Goal: Transaction & Acquisition: Purchase product/service

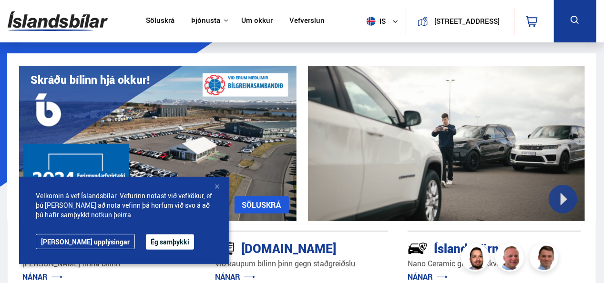
click at [150, 242] on button "Ég samþykki" at bounding box center [170, 242] width 48 height 15
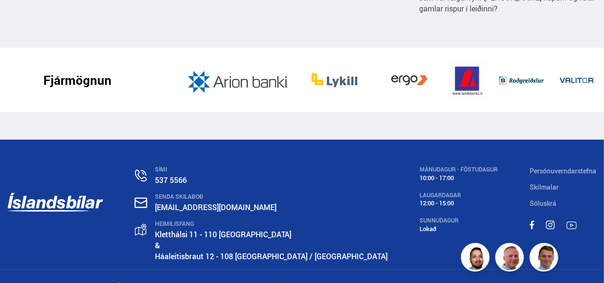
scroll to position [1561, 0]
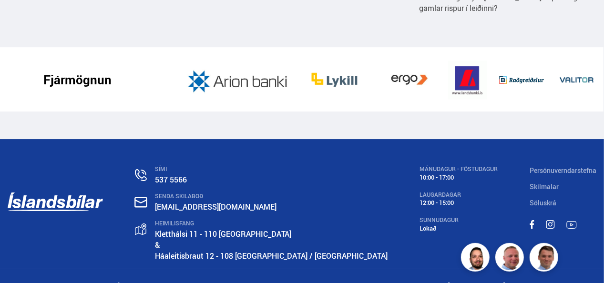
click at [225, 251] on link "Háaleitisbraut 12 - 108 [GEOGRAPHIC_DATA] / [GEOGRAPHIC_DATA]" at bounding box center [271, 256] width 233 height 10
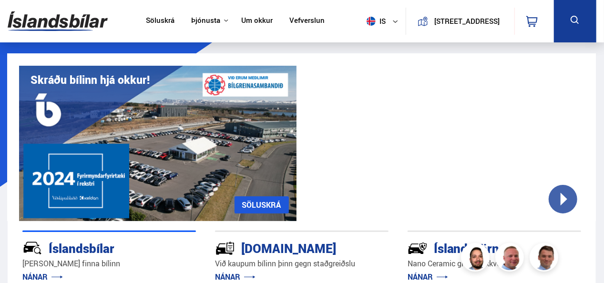
scroll to position [286, 0]
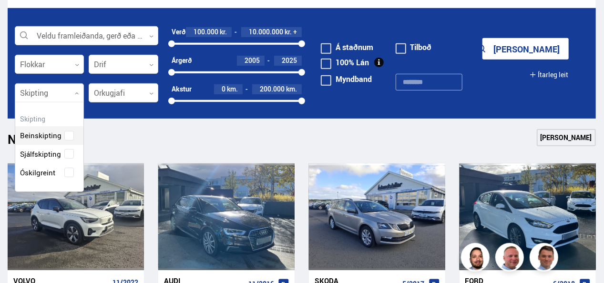
click at [75, 93] on icon at bounding box center [77, 94] width 4 height 4
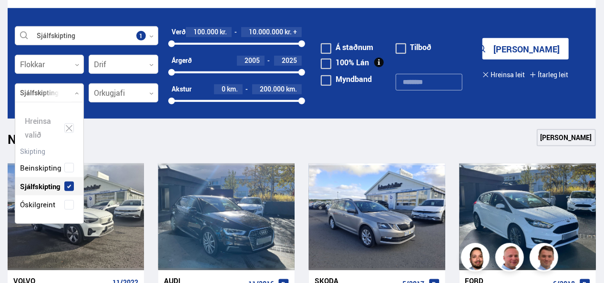
click at [65, 150] on div "Beinskipting Sjálfskipting Óskilgreint" at bounding box center [49, 179] width 68 height 70
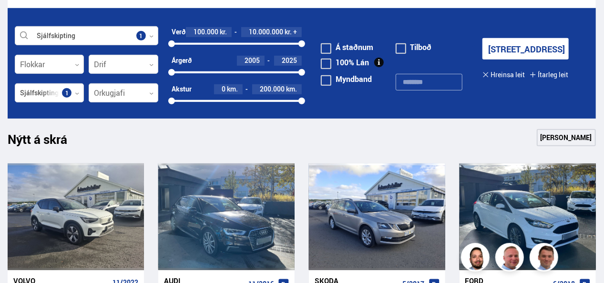
click at [308, 140] on div "Nýtt á skrá Sjá meira" at bounding box center [302, 140] width 588 height 23
drag, startPoint x: 303, startPoint y: 45, endPoint x: 181, endPoint y: 45, distance: 122.6
click at [181, 45] on div at bounding box center [180, 44] width 7 height 7
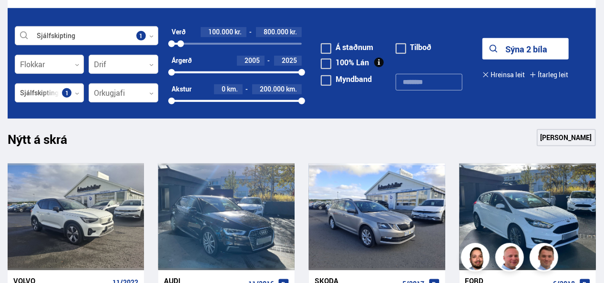
click at [514, 53] on button "Sýna 2 bíla" at bounding box center [526, 48] width 86 height 21
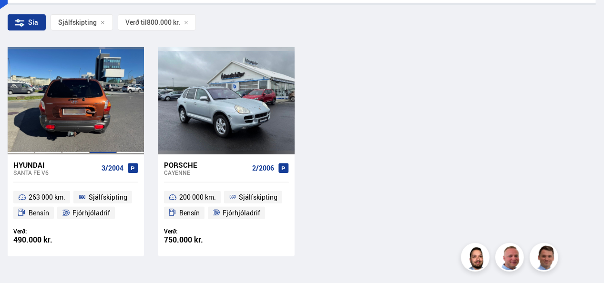
scroll to position [191, 0]
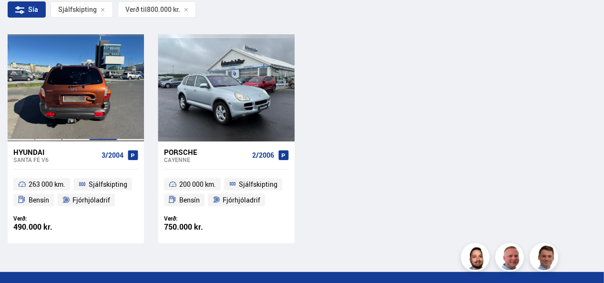
click at [95, 105] on div at bounding box center [104, 87] width 28 height 107
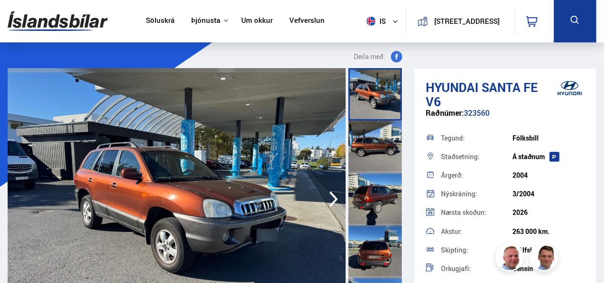
click at [330, 198] on icon "button" at bounding box center [333, 199] width 19 height 23
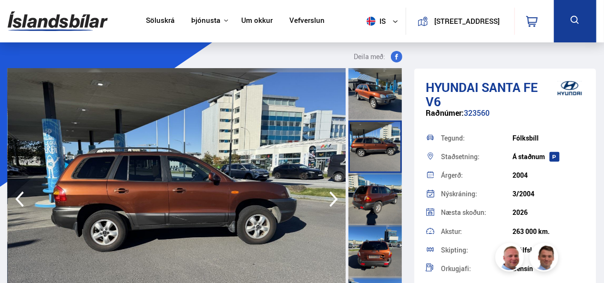
click at [330, 198] on icon "button" at bounding box center [333, 199] width 19 height 23
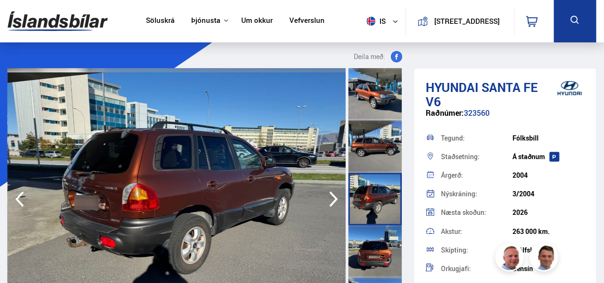
click at [330, 198] on icon "button" at bounding box center [333, 199] width 19 height 23
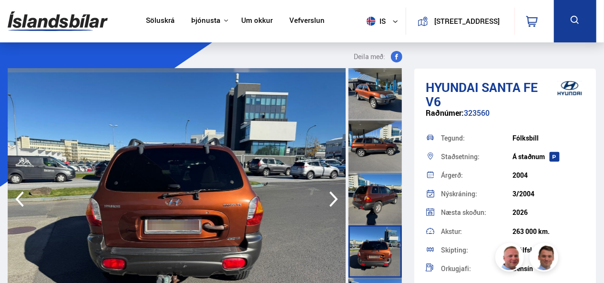
click at [330, 198] on icon "button" at bounding box center [333, 199] width 19 height 23
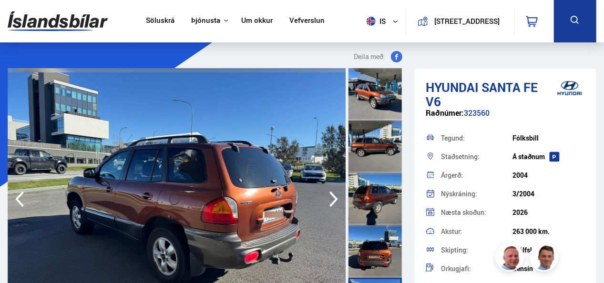
click at [330, 198] on icon "button" at bounding box center [333, 199] width 19 height 23
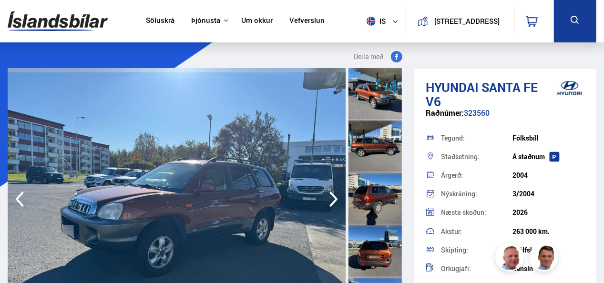
click at [330, 198] on icon "button" at bounding box center [333, 199] width 19 height 23
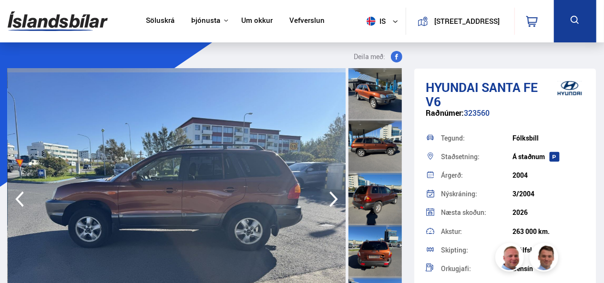
click at [330, 198] on icon "button" at bounding box center [333, 199] width 19 height 23
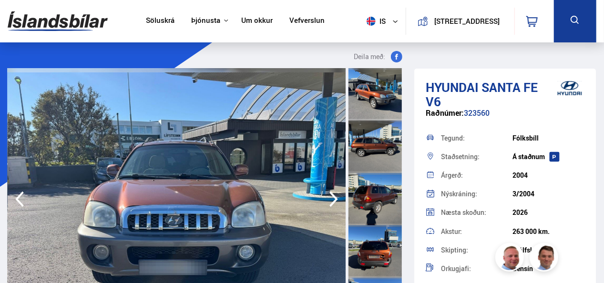
click at [330, 198] on icon "button" at bounding box center [333, 199] width 19 height 23
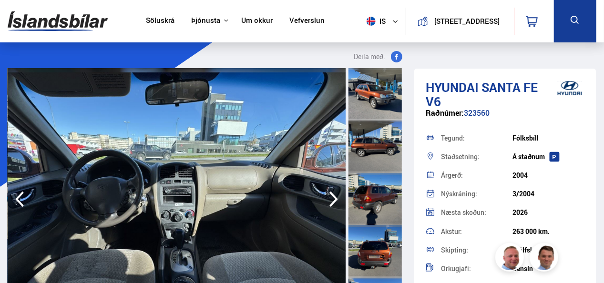
click at [330, 198] on icon "button" at bounding box center [333, 199] width 19 height 23
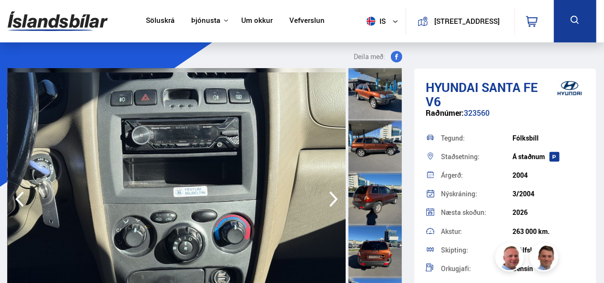
click at [330, 198] on icon "button" at bounding box center [333, 199] width 19 height 23
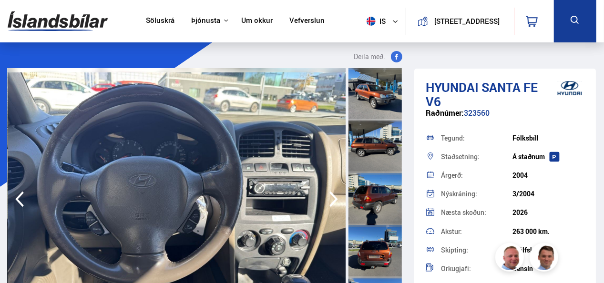
click at [330, 198] on icon "button" at bounding box center [333, 199] width 19 height 23
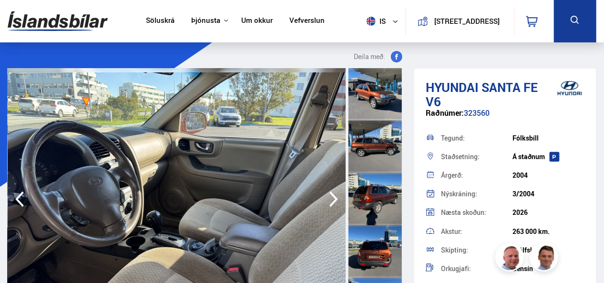
click at [330, 198] on icon "button" at bounding box center [333, 199] width 19 height 23
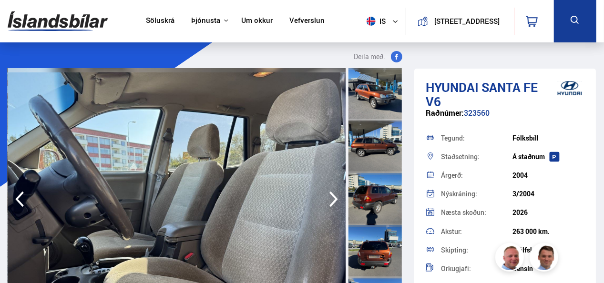
click at [330, 198] on icon "button" at bounding box center [333, 199] width 19 height 23
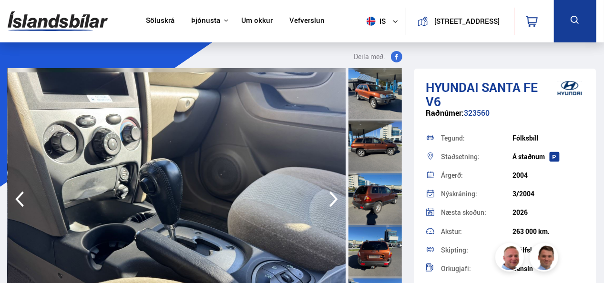
click at [330, 198] on icon "button" at bounding box center [333, 199] width 19 height 23
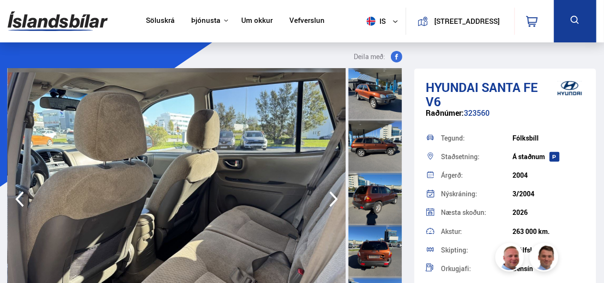
click at [330, 198] on icon "button" at bounding box center [333, 199] width 19 height 23
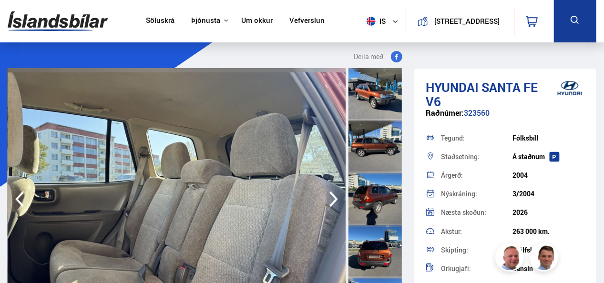
click at [330, 198] on icon "button" at bounding box center [333, 199] width 19 height 23
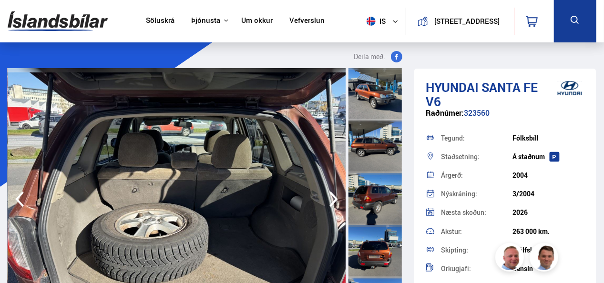
click at [330, 198] on icon "button" at bounding box center [333, 199] width 19 height 23
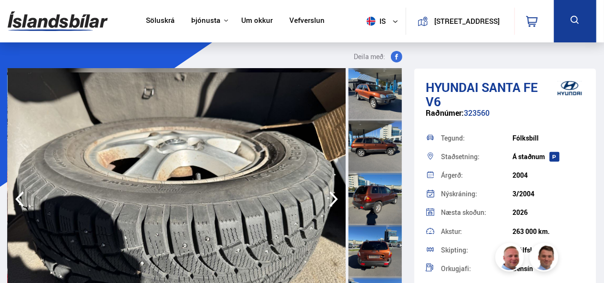
click at [330, 198] on icon "button" at bounding box center [333, 199] width 19 height 23
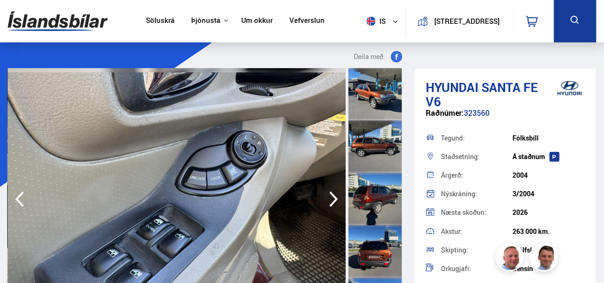
click at [330, 198] on icon "button" at bounding box center [333, 199] width 19 height 23
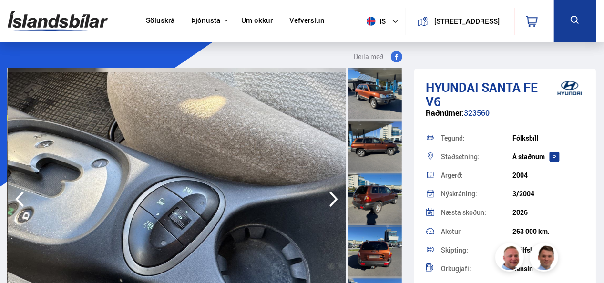
click at [330, 198] on icon "button" at bounding box center [333, 199] width 19 height 23
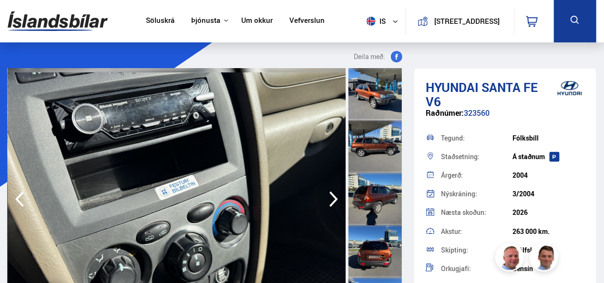
click at [330, 198] on icon "button" at bounding box center [333, 199] width 19 height 23
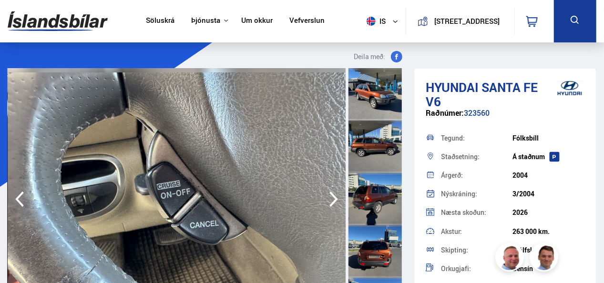
click at [330, 198] on icon "button" at bounding box center [333, 199] width 19 height 23
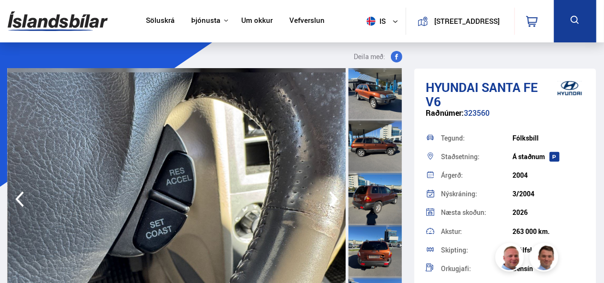
click at [330, 198] on icon "button" at bounding box center [333, 199] width 19 height 23
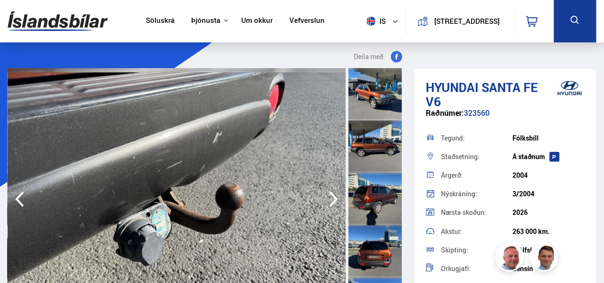
click at [330, 198] on icon "button" at bounding box center [333, 199] width 19 height 23
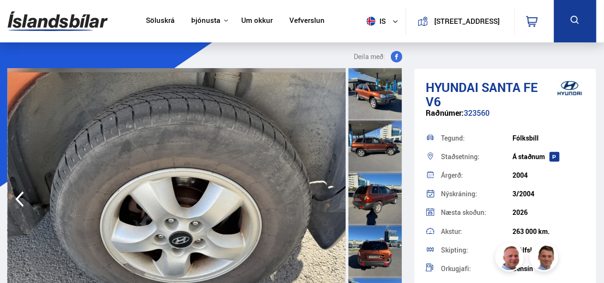
click at [330, 198] on img at bounding box center [177, 199] width 339 height 262
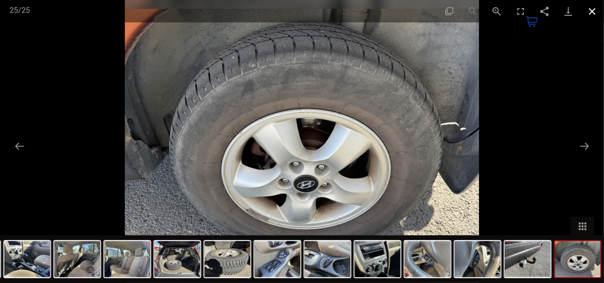
click at [593, 10] on button "Close gallery" at bounding box center [592, 11] width 24 height 22
